Goal: Information Seeking & Learning: Learn about a topic

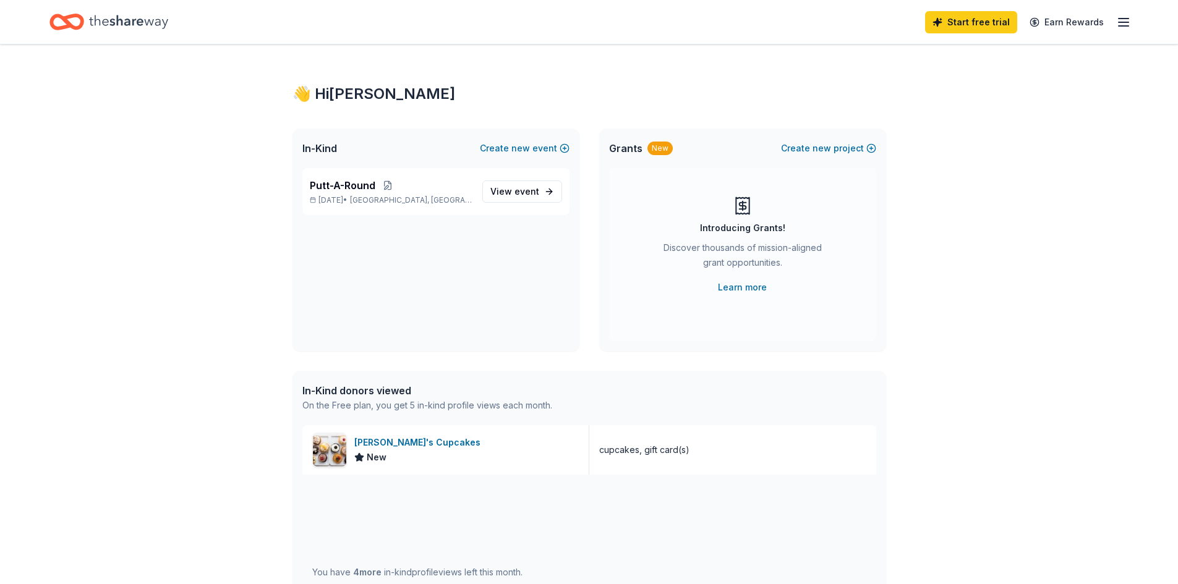
scroll to position [35, 0]
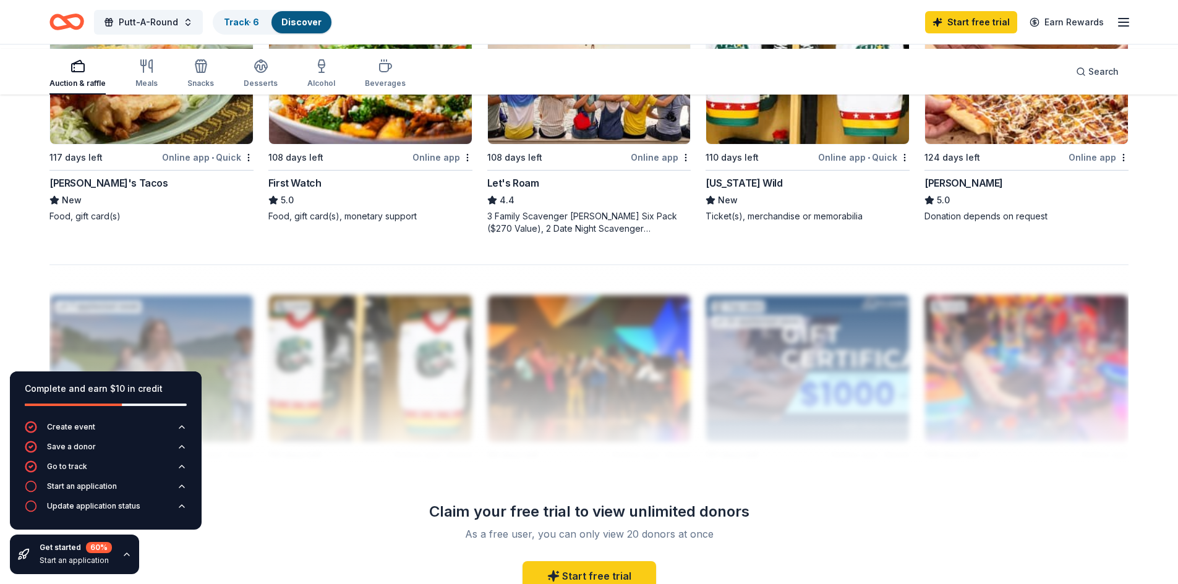
scroll to position [1019, 0]
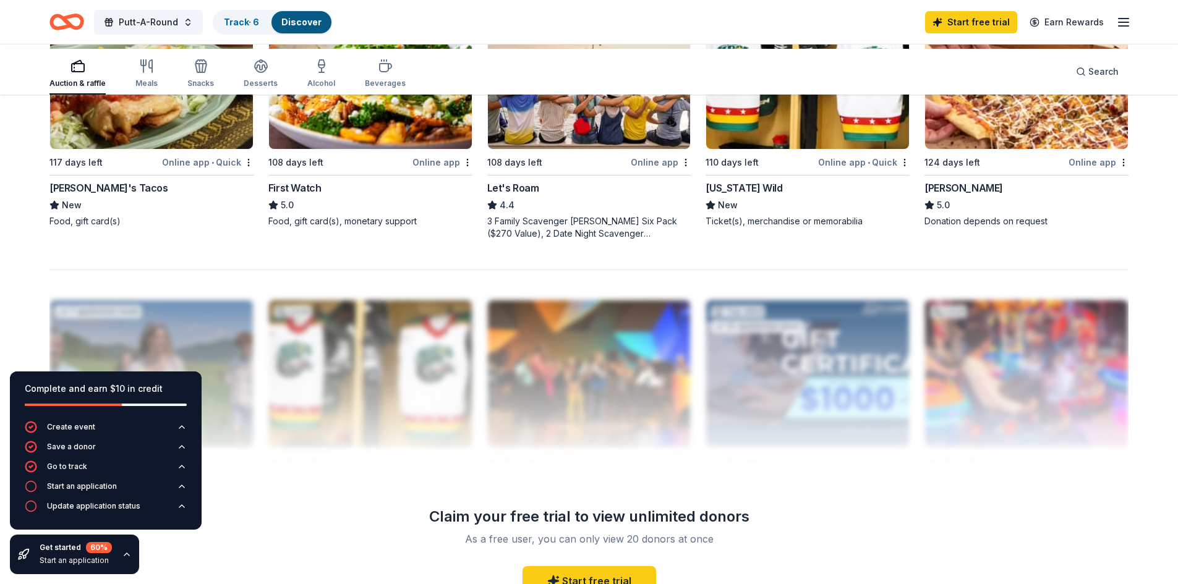
click at [82, 64] on icon "button" at bounding box center [77, 62] width 9 height 3
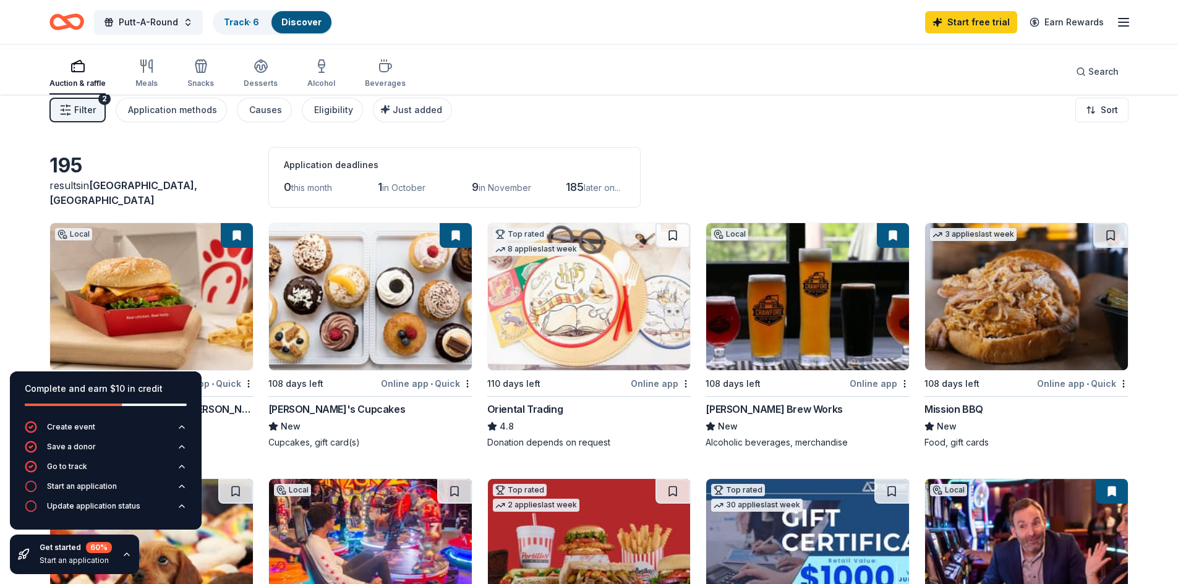
scroll to position [0, 0]
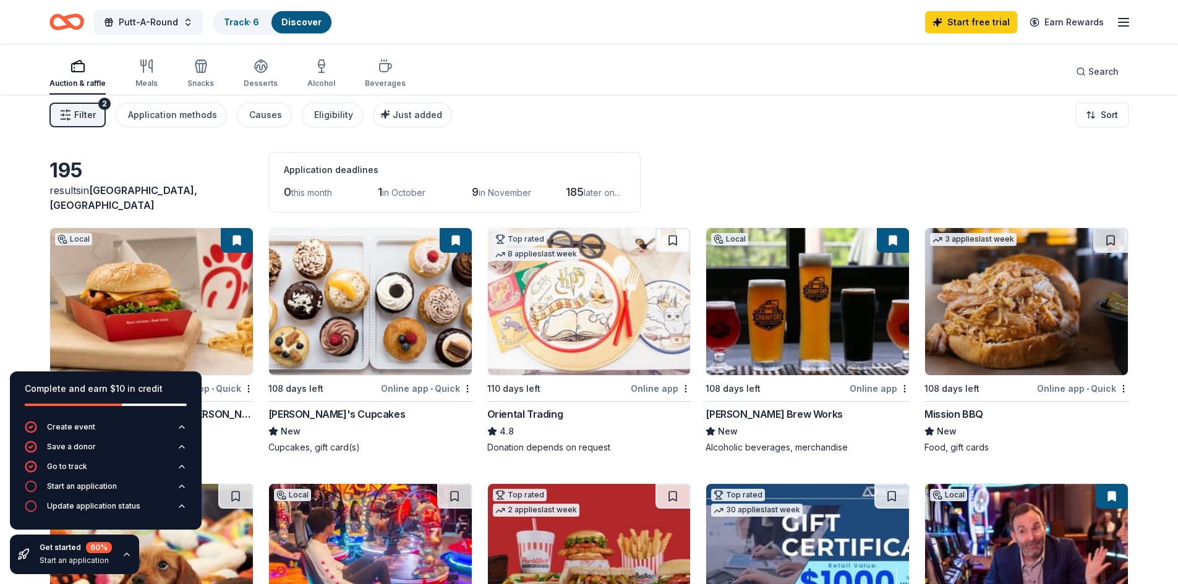
click at [1018, 375] on img at bounding box center [1026, 301] width 203 height 147
